Goal: Transaction & Acquisition: Purchase product/service

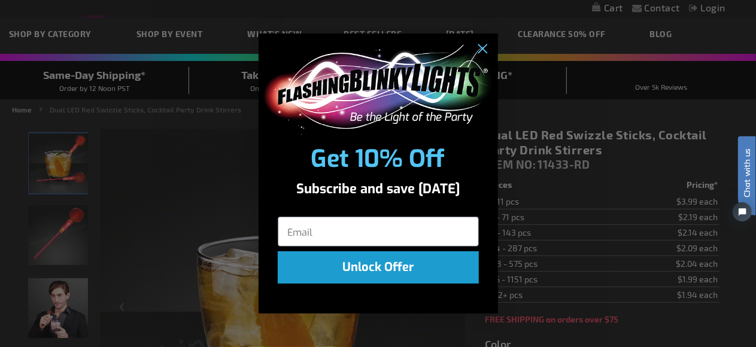
scroll to position [60, 0]
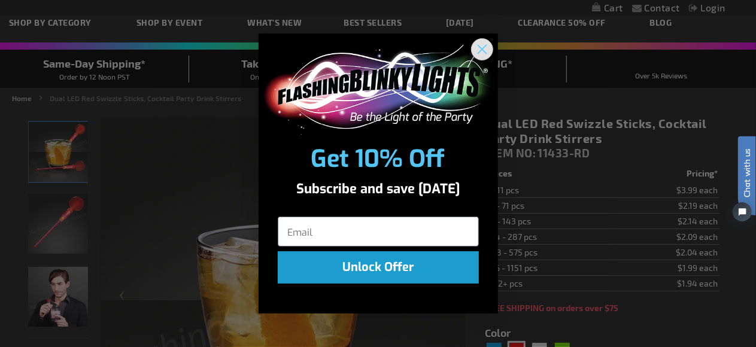
click at [484, 50] on circle "Close dialog" at bounding box center [482, 49] width 20 height 20
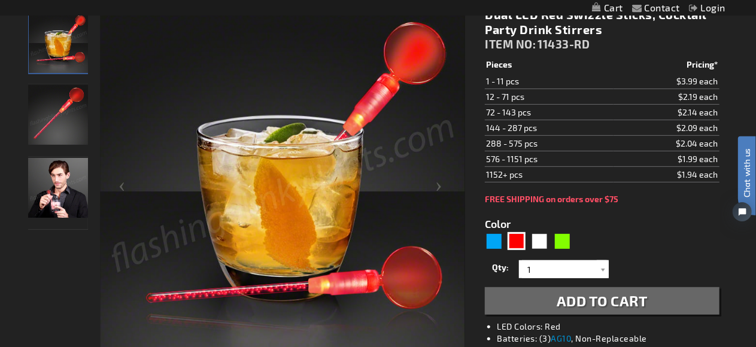
scroll to position [180, 0]
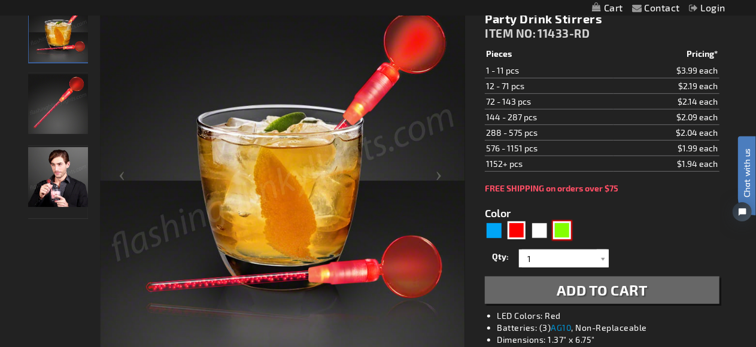
click at [560, 231] on div "Green" at bounding box center [562, 231] width 18 height 18
type input "5648"
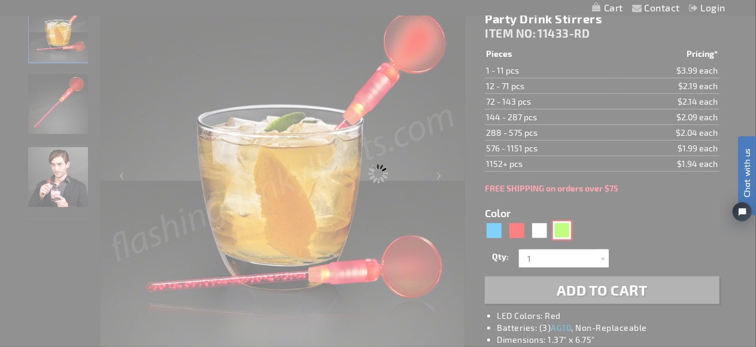
type input "11433-GN"
type input "Customize - Dual LED Green Swizzle Sticks, Cocktail Party Drink Stirrers - ITEM…"
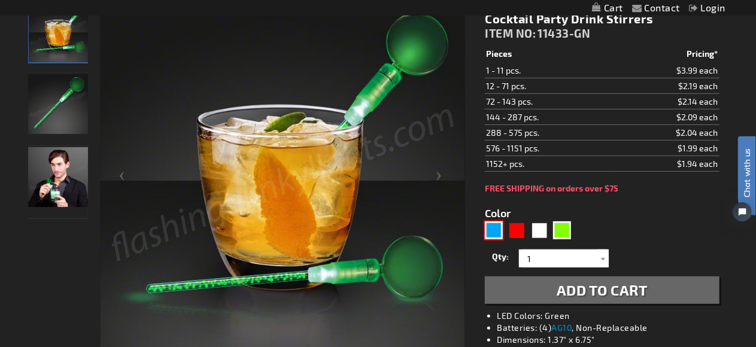
click at [492, 229] on div "Blue" at bounding box center [494, 231] width 18 height 18
type input "5629"
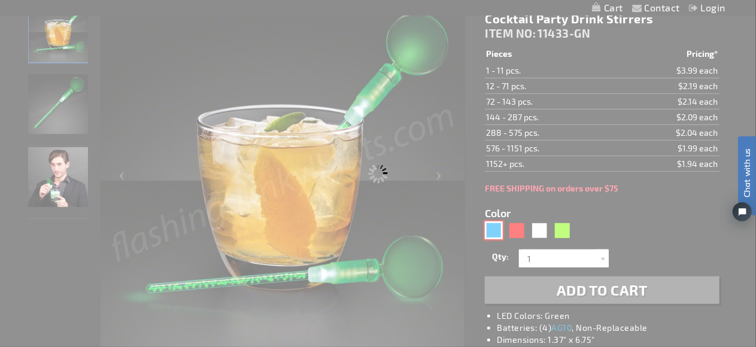
type input "11433-BL"
type input "Customize - Dual LED Blue Swizzle Sticks, Cocktail Party Drink Stirrers - ITEM …"
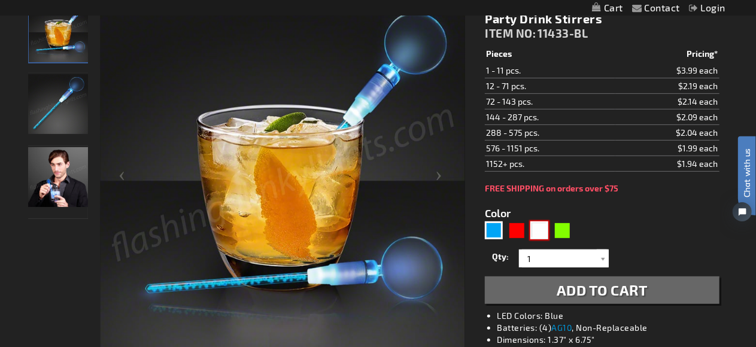
click at [540, 232] on div "White" at bounding box center [539, 231] width 18 height 18
type input "5646"
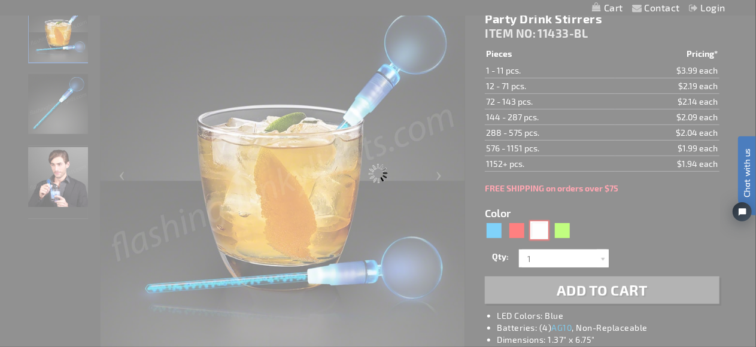
type input "11433-WT"
type input "Customize - Dual LED White Swizzle Sticks, Cocktail Party Drink Stirrers - ITEM…"
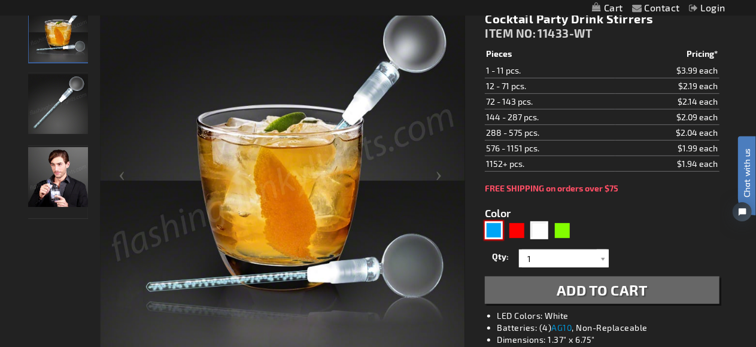
click at [496, 232] on div "Blue" at bounding box center [494, 231] width 18 height 18
type input "5629"
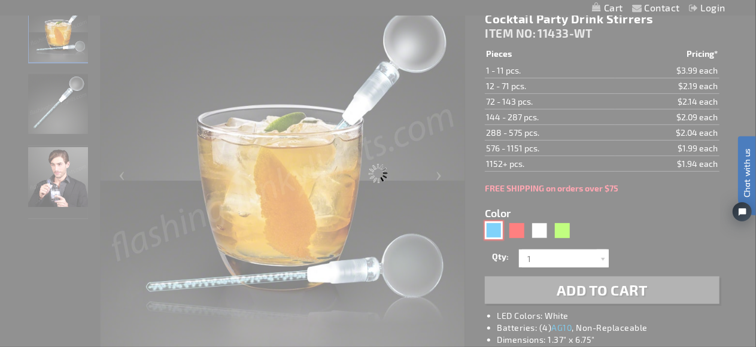
type input "11433-BL"
type input "Customize - Dual LED Blue Swizzle Sticks, Cocktail Party Drink Stirrers - ITEM …"
